Goal: Task Accomplishment & Management: Manage account settings

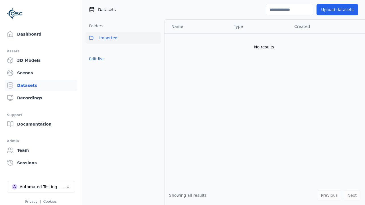
click at [95, 59] on button "Edit list" at bounding box center [97, 59] width 22 height 10
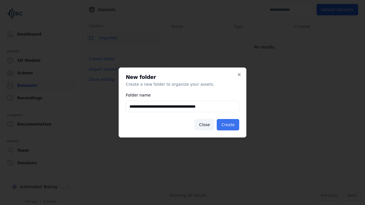
type input "**********"
click at [229, 125] on button "Create" at bounding box center [228, 124] width 23 height 11
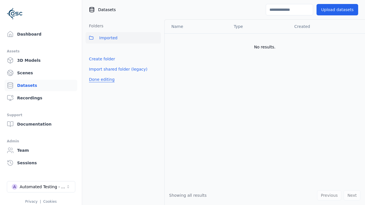
click at [100, 85] on button "Done editing" at bounding box center [102, 79] width 33 height 10
click at [95, 74] on button "Done editing" at bounding box center [102, 79] width 33 height 10
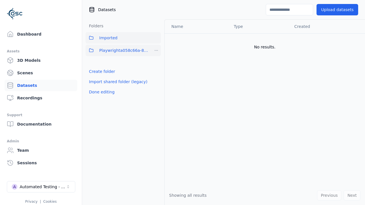
click at [156, 51] on html "Support Dashboard Assets 3D Models Scenes Datasets Recordings Support Documenta…" at bounding box center [182, 102] width 365 height 205
click at [156, 71] on div "Share" at bounding box center [159, 71] width 38 height 9
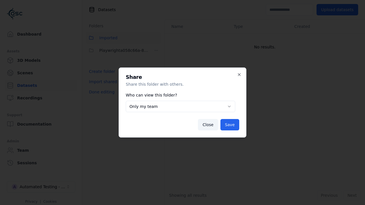
click at [181, 107] on body "**********" at bounding box center [182, 102] width 365 height 205
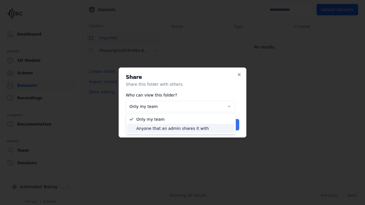
select select "****"
click at [231, 125] on button "Save" at bounding box center [230, 124] width 19 height 11
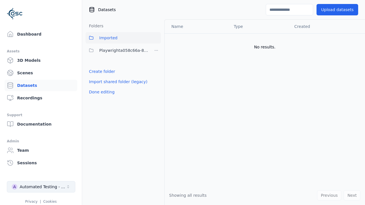
click at [100, 92] on button "Done editing" at bounding box center [102, 92] width 33 height 10
click at [41, 187] on div "Automated Testing - Playwright" at bounding box center [43, 187] width 46 height 6
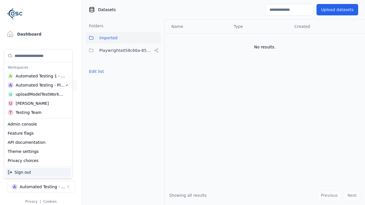
click at [38, 76] on div "Automated Testing 1 - Playwright" at bounding box center [41, 76] width 50 height 6
click at [183, 103] on html "Support Dashboard Assets 3D Models Scenes Datasets Recordings Support Documenta…" at bounding box center [182, 102] width 365 height 205
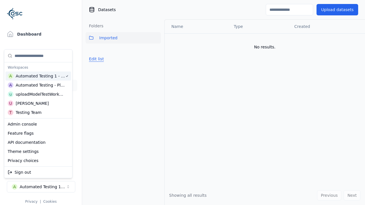
click at [95, 59] on button "Edit list" at bounding box center [97, 59] width 22 height 10
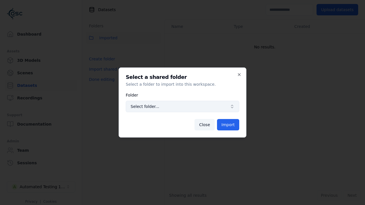
click at [183, 107] on span "Select folder..." at bounding box center [179, 107] width 97 height 6
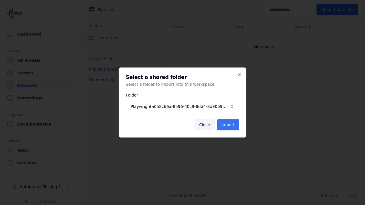
click at [229, 125] on button "Import" at bounding box center [228, 124] width 22 height 11
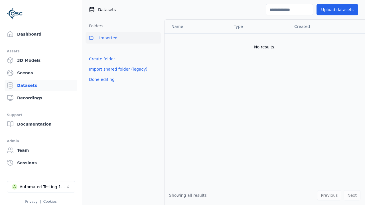
click at [100, 85] on button "Done editing" at bounding box center [102, 79] width 33 height 10
click at [95, 74] on button "Done editing" at bounding box center [102, 79] width 33 height 10
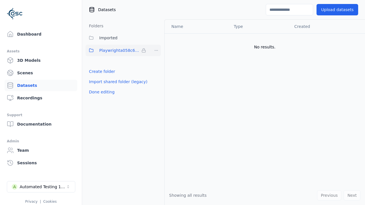
click at [156, 51] on html "Support Dashboard Assets 3D Models Scenes Datasets Recordings Support Documenta…" at bounding box center [182, 102] width 365 height 205
click at [183, 103] on html "Support Dashboard Assets 3D Models Scenes Datasets Recordings Support Documenta…" at bounding box center [182, 102] width 365 height 205
click at [100, 92] on button "Done editing" at bounding box center [102, 92] width 33 height 10
click at [41, 187] on div "Automated Testing 1 - Playwright" at bounding box center [43, 187] width 46 height 6
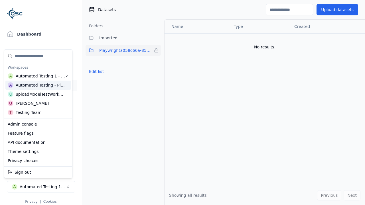
click at [37, 85] on div "Automated Testing - Playwright" at bounding box center [40, 85] width 49 height 6
click at [183, 103] on html "Support Dashboard Assets 3D Models Scenes Datasets Recordings Support Documenta…" at bounding box center [182, 102] width 365 height 205
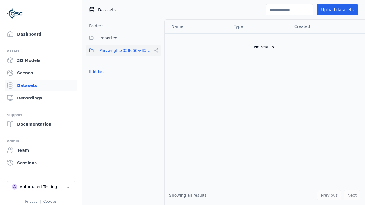
click at [95, 72] on button "Edit list" at bounding box center [97, 71] width 22 height 10
click at [156, 51] on html "Support Dashboard Assets 3D Models Scenes Datasets Recordings Support Documenta…" at bounding box center [182, 102] width 365 height 205
click at [156, 80] on div "Rename" at bounding box center [159, 80] width 38 height 9
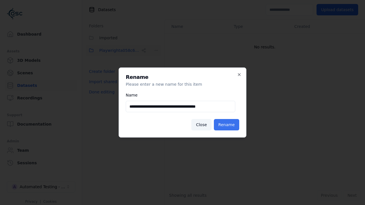
click at [181, 107] on input "**********" at bounding box center [181, 106] width 110 height 11
type input "**********"
click at [228, 125] on button "Rename" at bounding box center [226, 124] width 25 height 11
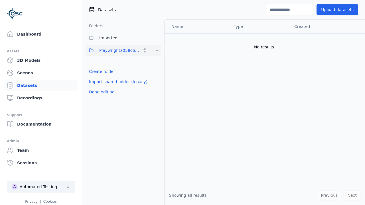
click at [100, 92] on button "Done editing" at bounding box center [102, 92] width 33 height 10
click at [41, 187] on div "Automated Testing - Playwright" at bounding box center [43, 187] width 46 height 6
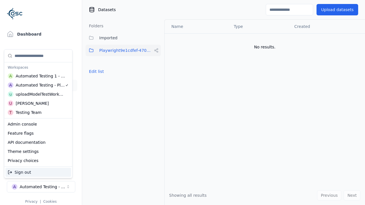
click at [37, 76] on div "Automated Testing 1 - Playwright" at bounding box center [41, 76] width 50 height 6
click at [183, 103] on html "Support Dashboard Assets 3D Models Scenes Datasets Recordings Support Documenta…" at bounding box center [182, 102] width 365 height 205
click at [95, 72] on button "Edit list" at bounding box center [97, 71] width 22 height 10
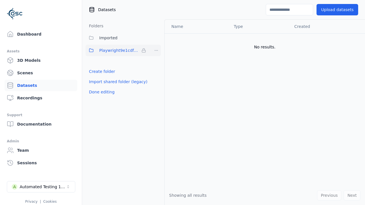
click at [156, 51] on html "Support Dashboard Assets 3D Models Scenes Datasets Recordings Support Documenta…" at bounding box center [182, 102] width 365 height 205
click at [156, 62] on div "Remove" at bounding box center [157, 62] width 34 height 9
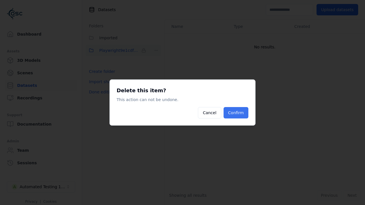
click at [237, 113] on button "Confirm" at bounding box center [236, 112] width 25 height 11
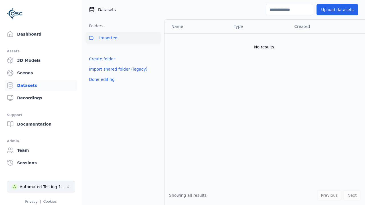
click at [100, 80] on button "Done editing" at bounding box center [102, 79] width 33 height 10
click at [41, 187] on div "Automated Testing 1 - Playwright" at bounding box center [43, 187] width 46 height 6
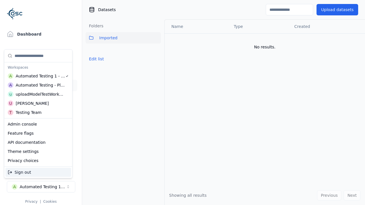
click at [37, 85] on div "Automated Testing - Playwright" at bounding box center [40, 85] width 49 height 6
click at [183, 103] on html "Support Dashboard Assets 3D Models Scenes Datasets Recordings Support Documenta…" at bounding box center [182, 102] width 365 height 205
click at [95, 64] on button "Edit list" at bounding box center [97, 59] width 22 height 10
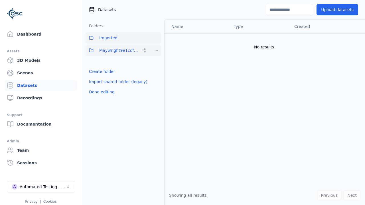
click at [156, 51] on html "Support Dashboard Assets 3D Models Scenes Datasets Recordings Support Documenta…" at bounding box center [182, 102] width 365 height 205
click at [156, 71] on div "Share" at bounding box center [159, 71] width 38 height 9
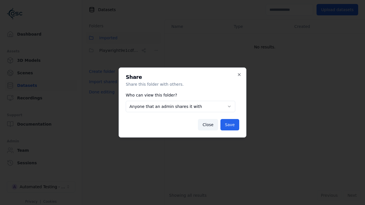
click at [181, 107] on body "**********" at bounding box center [182, 102] width 365 height 205
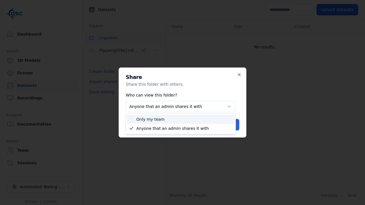
select select "*****"
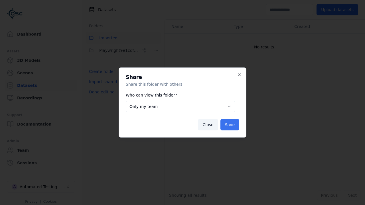
click at [231, 125] on button "Save" at bounding box center [230, 124] width 19 height 11
click at [100, 92] on button "Done editing" at bounding box center [102, 92] width 33 height 10
click at [95, 87] on button "Done editing" at bounding box center [102, 92] width 33 height 10
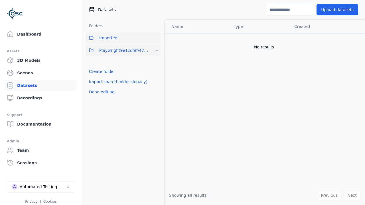
click at [156, 51] on html "Support Dashboard Assets 3D Models Scenes Datasets Recordings Support Documenta…" at bounding box center [182, 102] width 365 height 205
click at [156, 90] on div "Delete" at bounding box center [159, 89] width 38 height 9
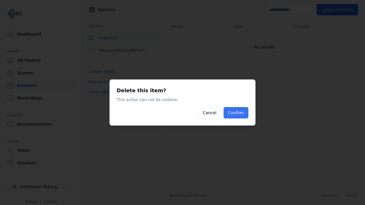
click at [237, 113] on button "Confirm" at bounding box center [236, 112] width 25 height 11
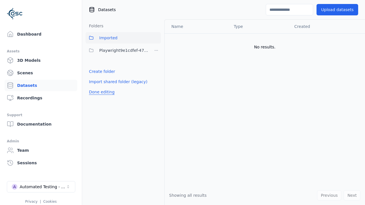
click at [100, 87] on button "Done editing" at bounding box center [102, 92] width 33 height 10
